Goal: Find specific page/section: Find specific page/section

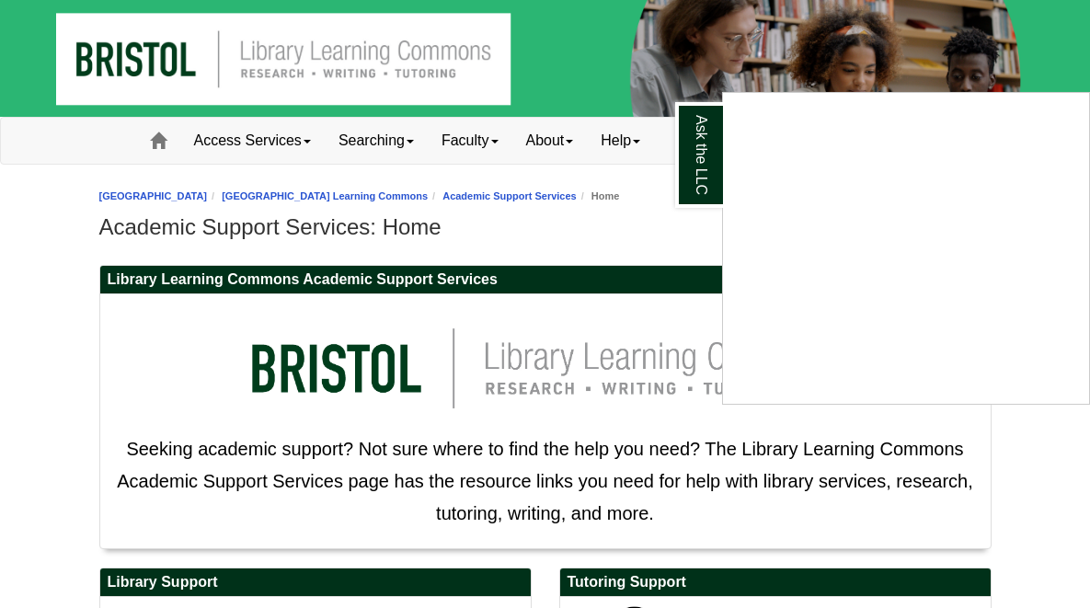
click at [674, 229] on div "Ask the LLC" at bounding box center [545, 304] width 1090 height 608
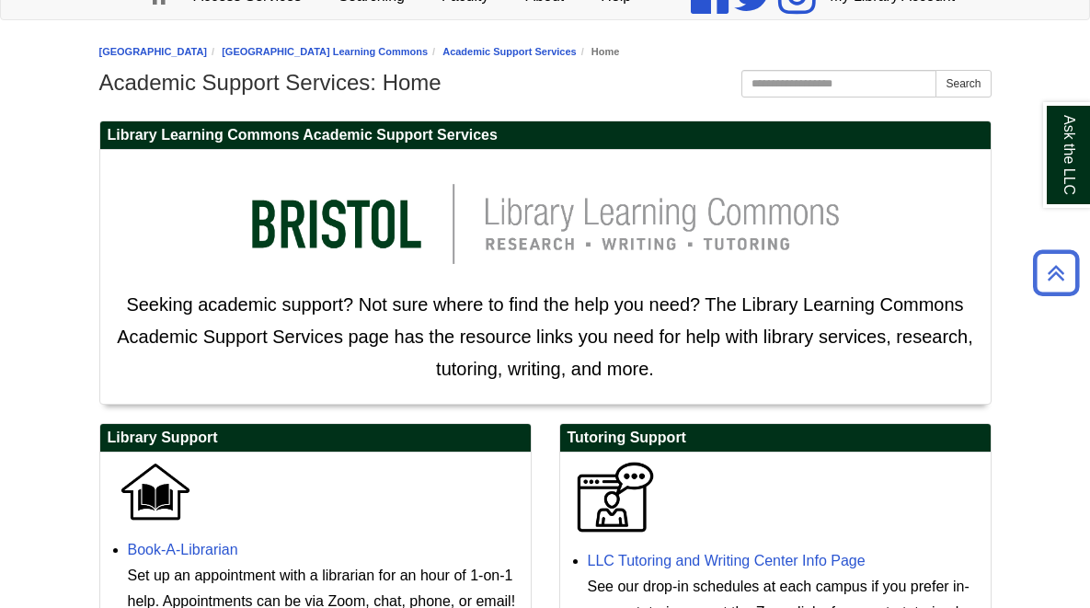
scroll to position [139, 0]
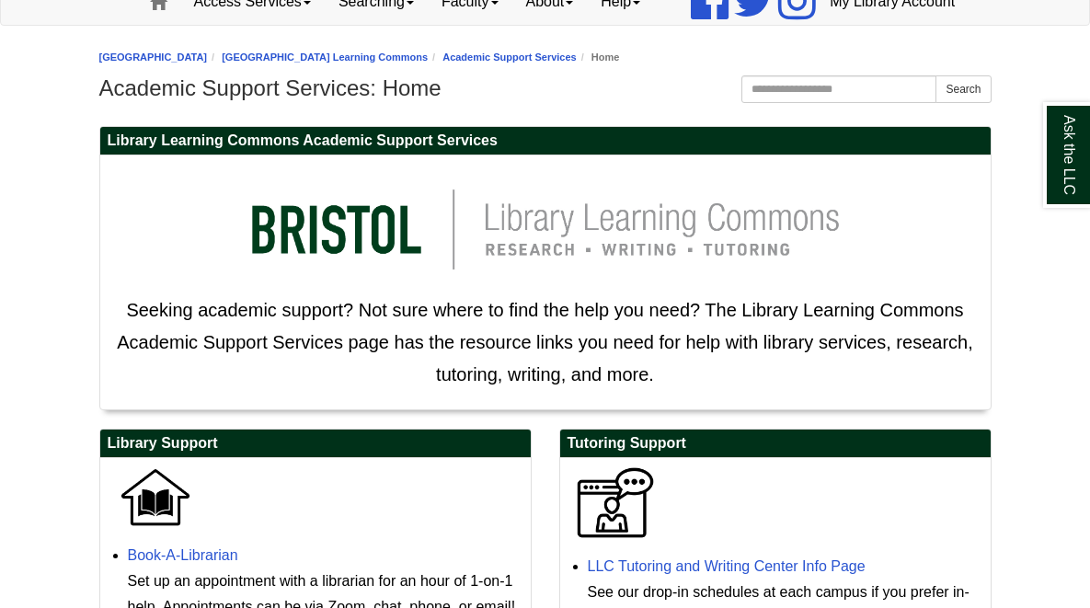
click at [594, 86] on h1 "Academic Support Services: Home" at bounding box center [545, 88] width 892 height 26
